Goal: Find contact information: Obtain details needed to contact an individual or organization

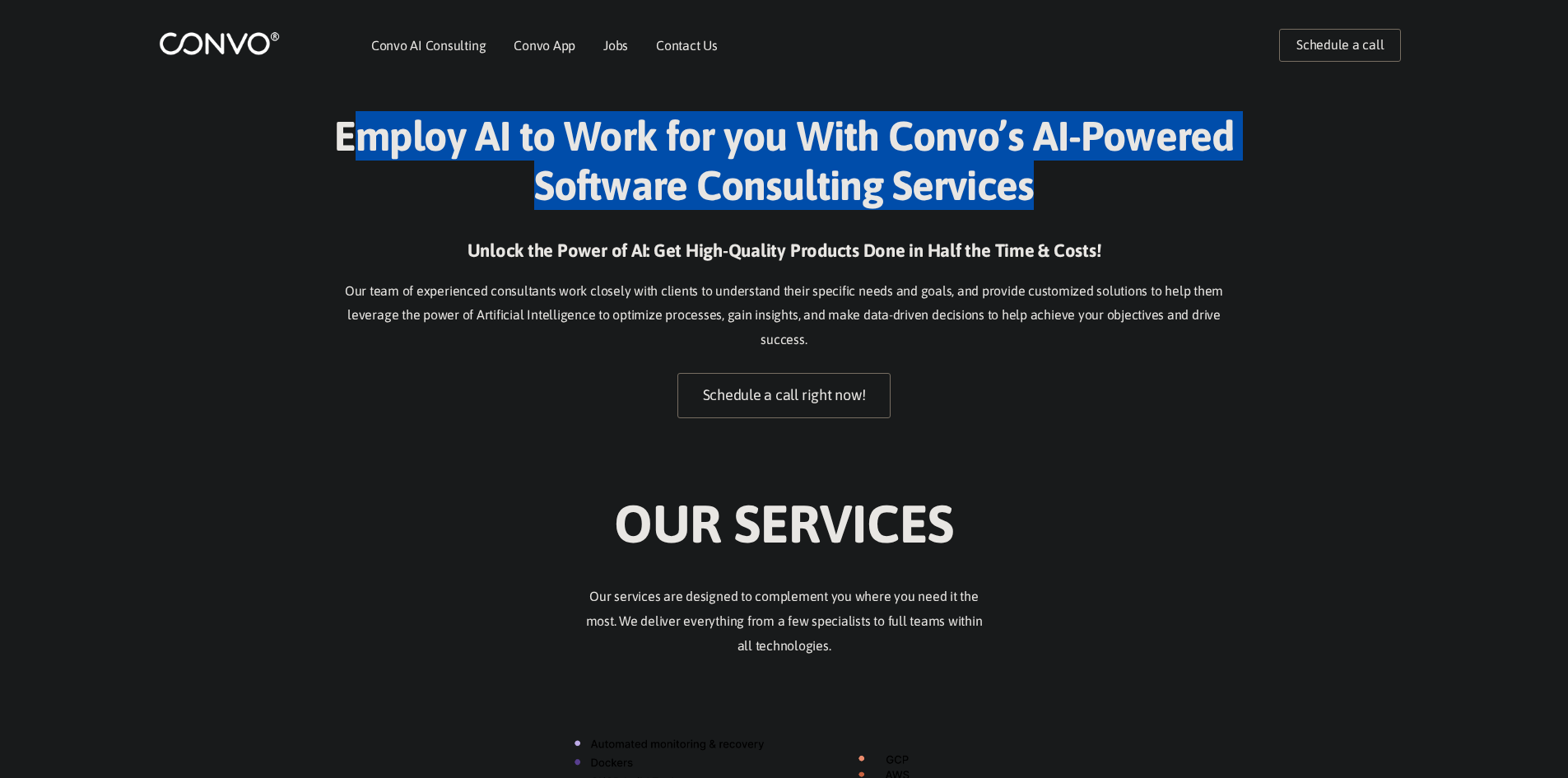
drag, startPoint x: 345, startPoint y: 137, endPoint x: 1103, endPoint y: 207, distance: 761.2
click at [1103, 207] on h1 "Employ AI to Work for you With Convo’s AI-Powered Software Consulting Services" at bounding box center [784, 166] width 914 height 111
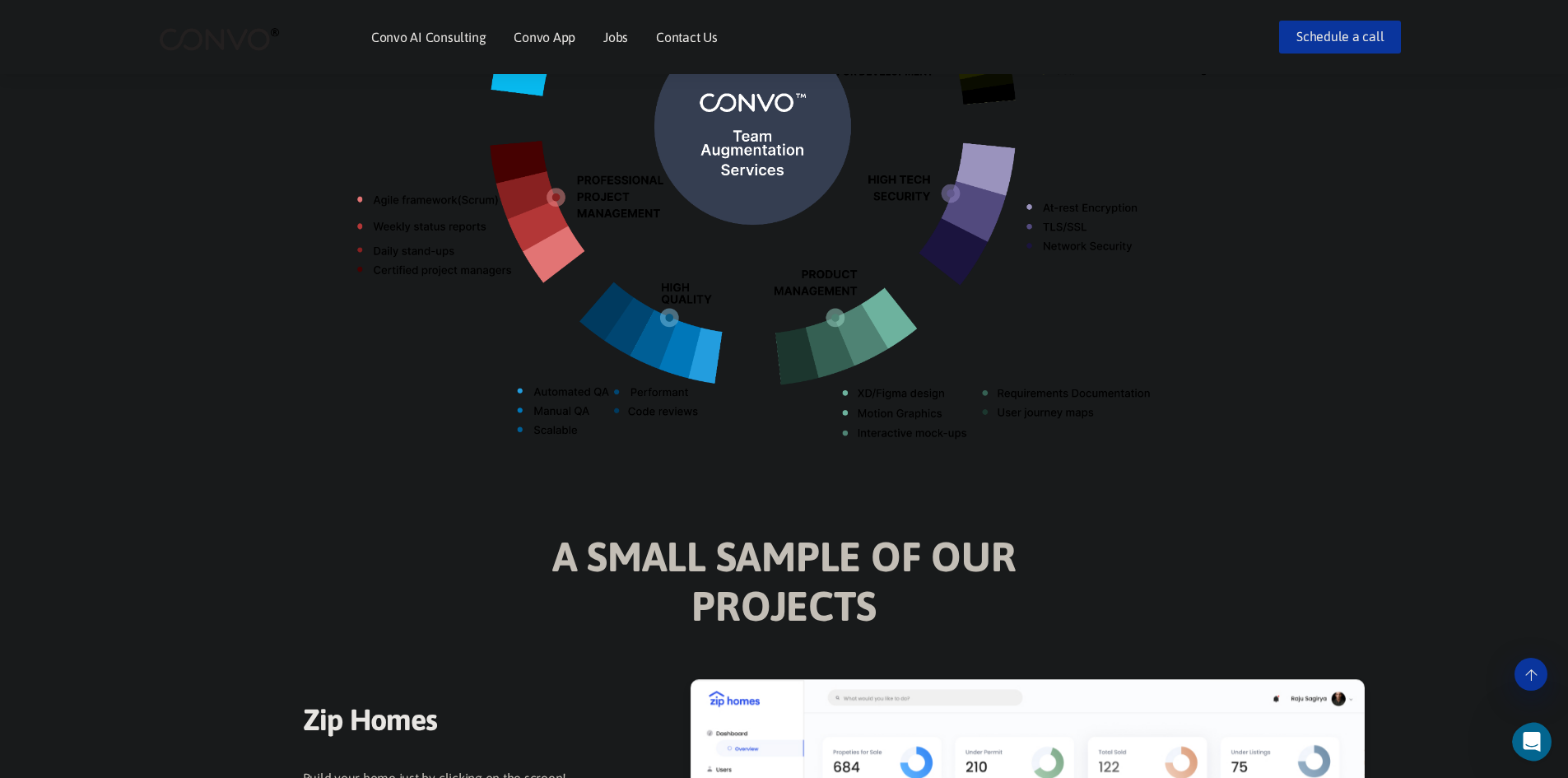
scroll to position [652, 0]
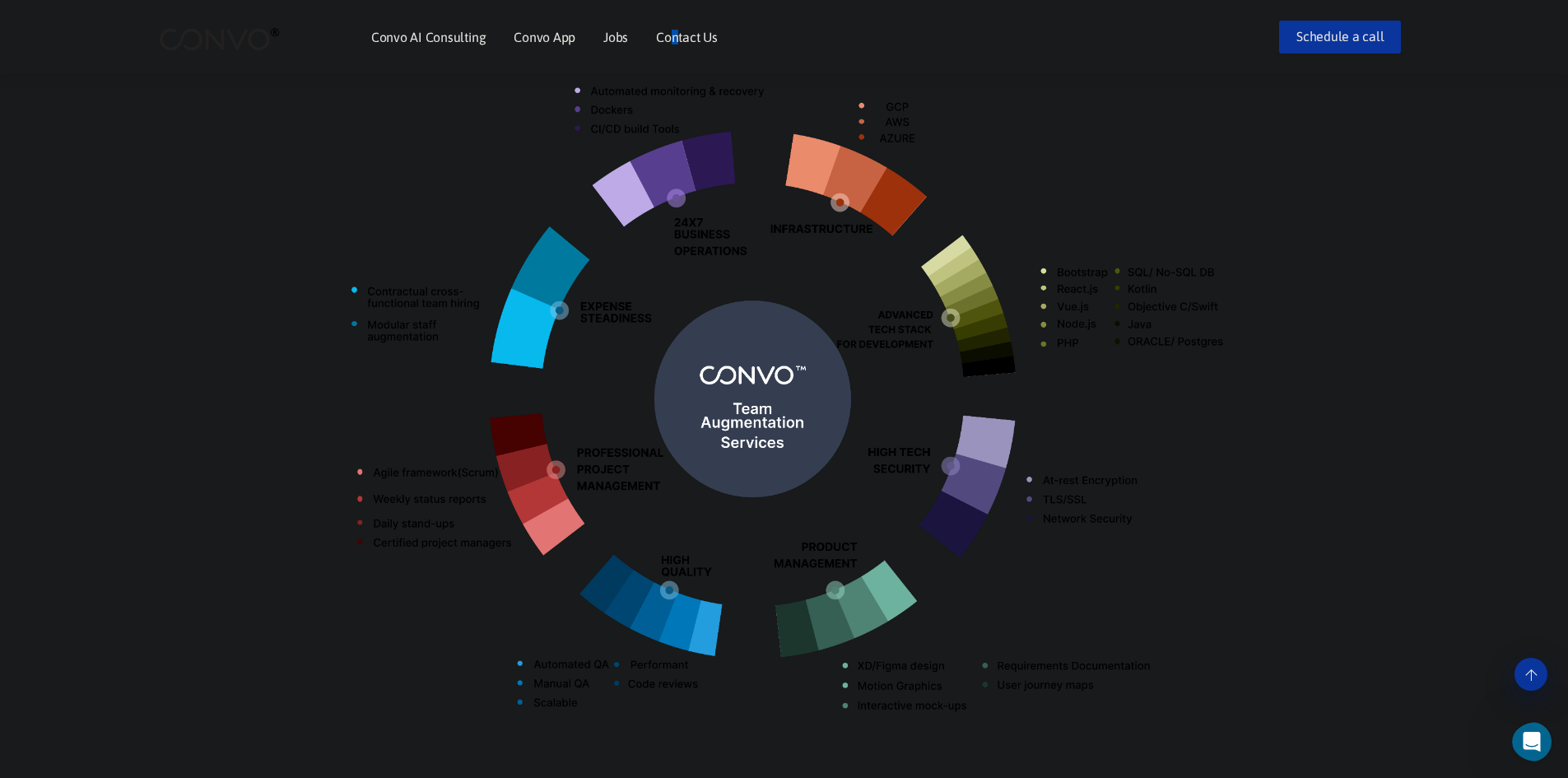
click at [674, 28] on li "Contact Us" at bounding box center [686, 37] width 61 height 71
click at [674, 37] on link "Contact Us" at bounding box center [686, 37] width 61 height 13
